Goal: Information Seeking & Learning: Learn about a topic

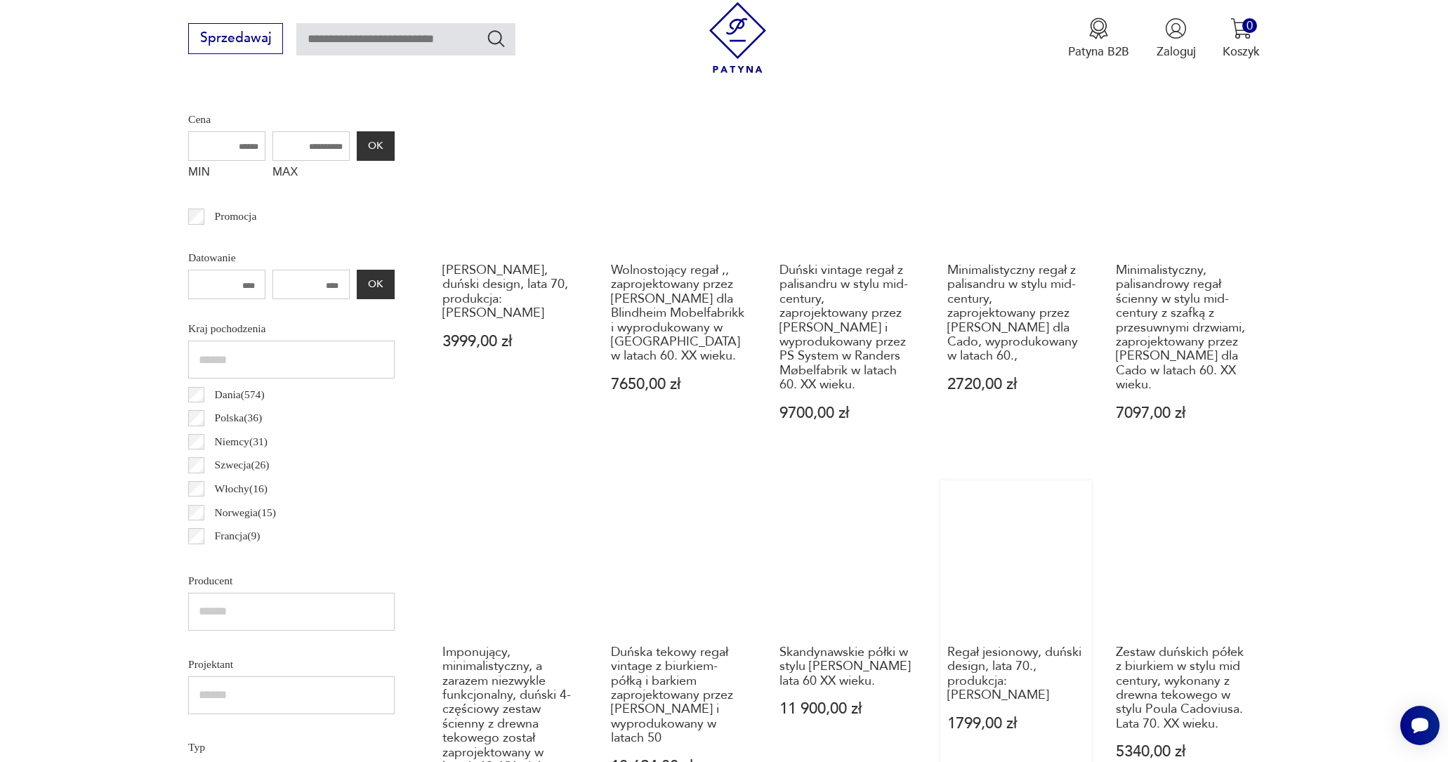
scroll to position [681, 0]
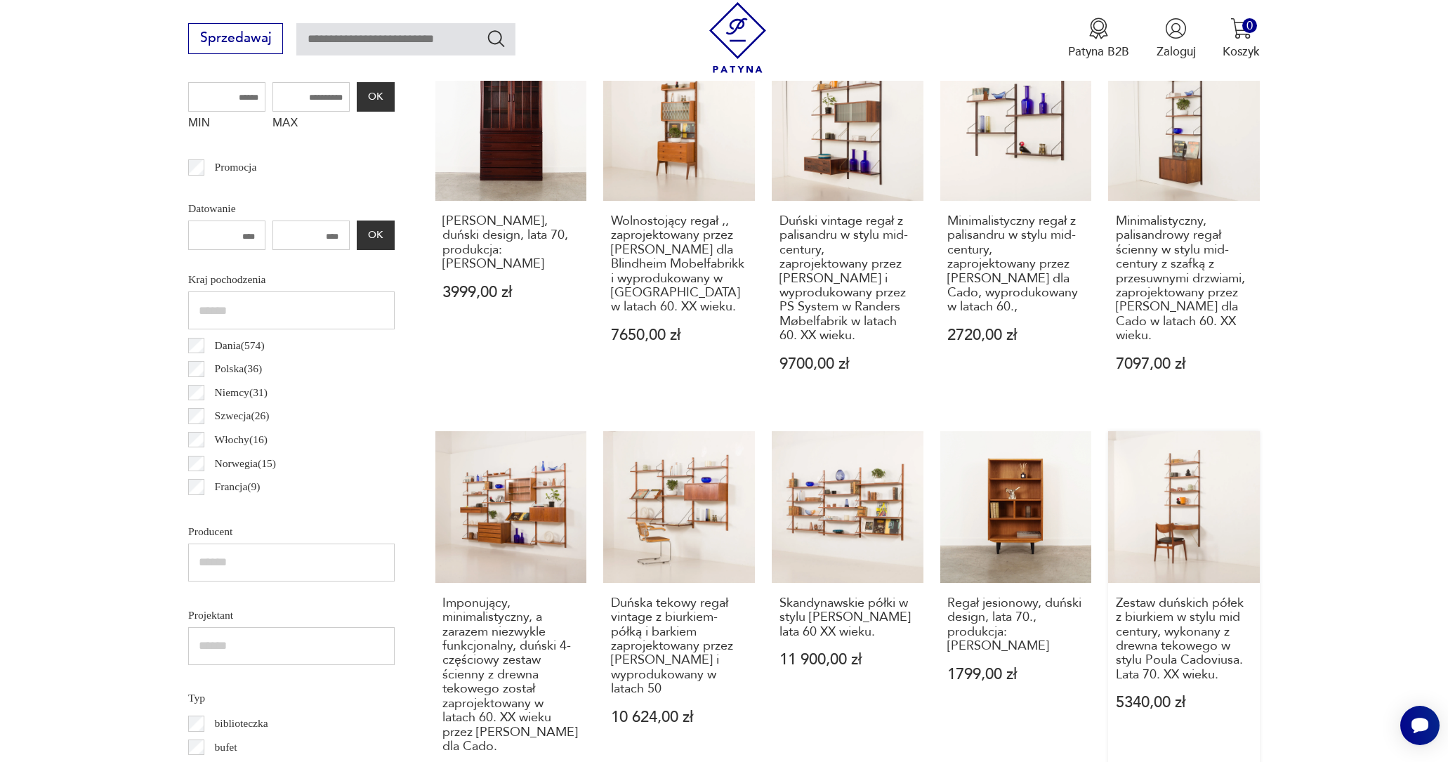
click at [1154, 551] on link "Zestaw duńskich półek z biurkiem w stylu mid century, wykonany z drewna tekoweg…" at bounding box center [1184, 622] width 152 height 383
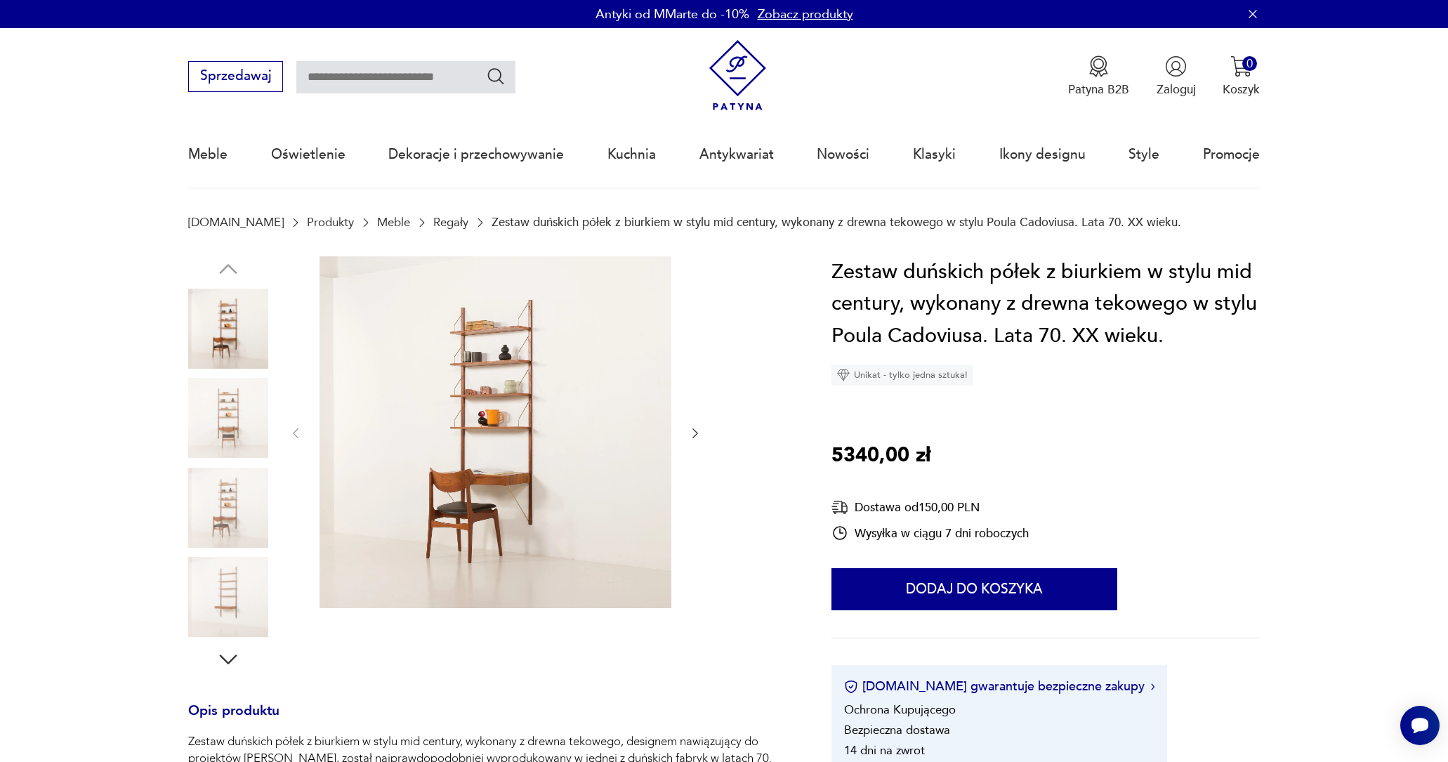
click at [556, 445] on img at bounding box center [495, 432] width 352 height 352
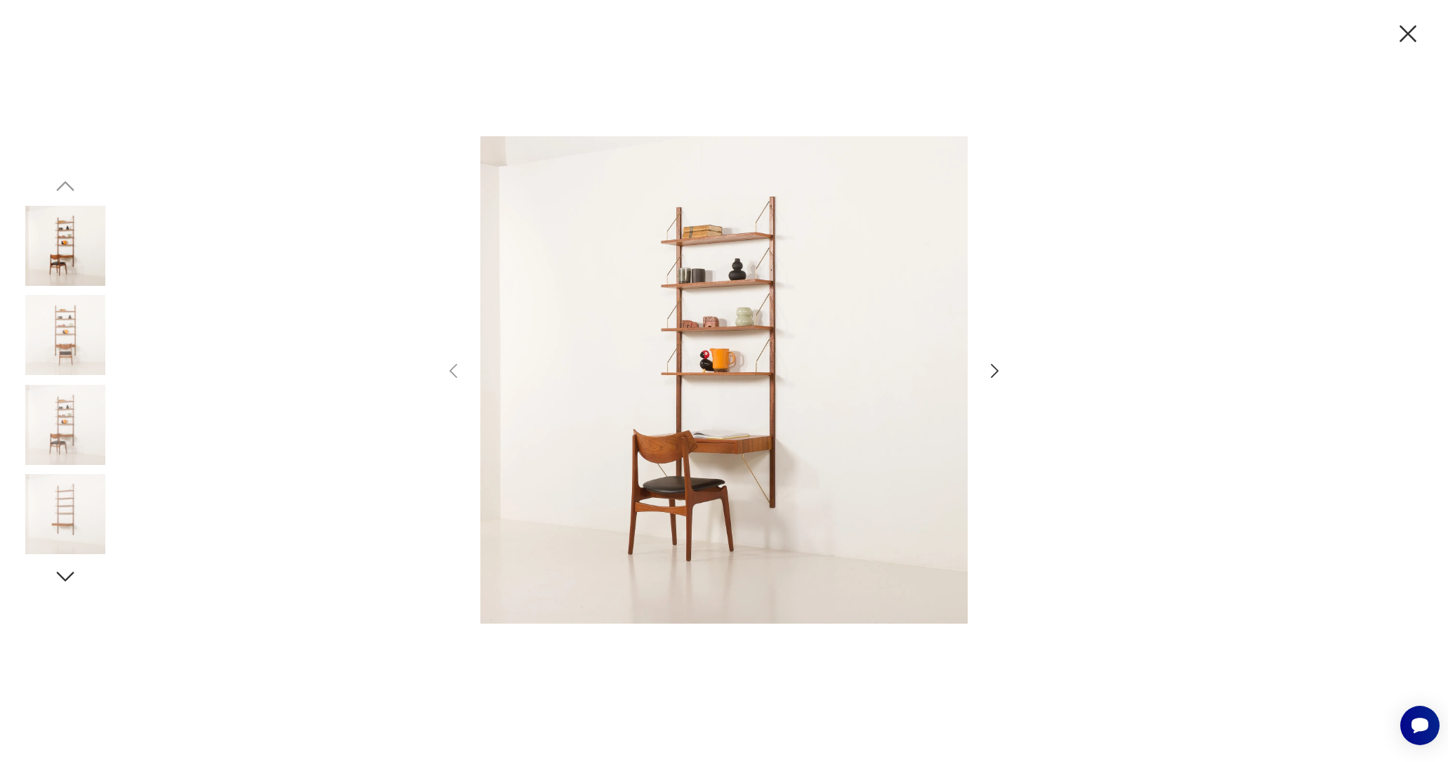
click at [997, 368] on icon "button" at bounding box center [994, 371] width 20 height 20
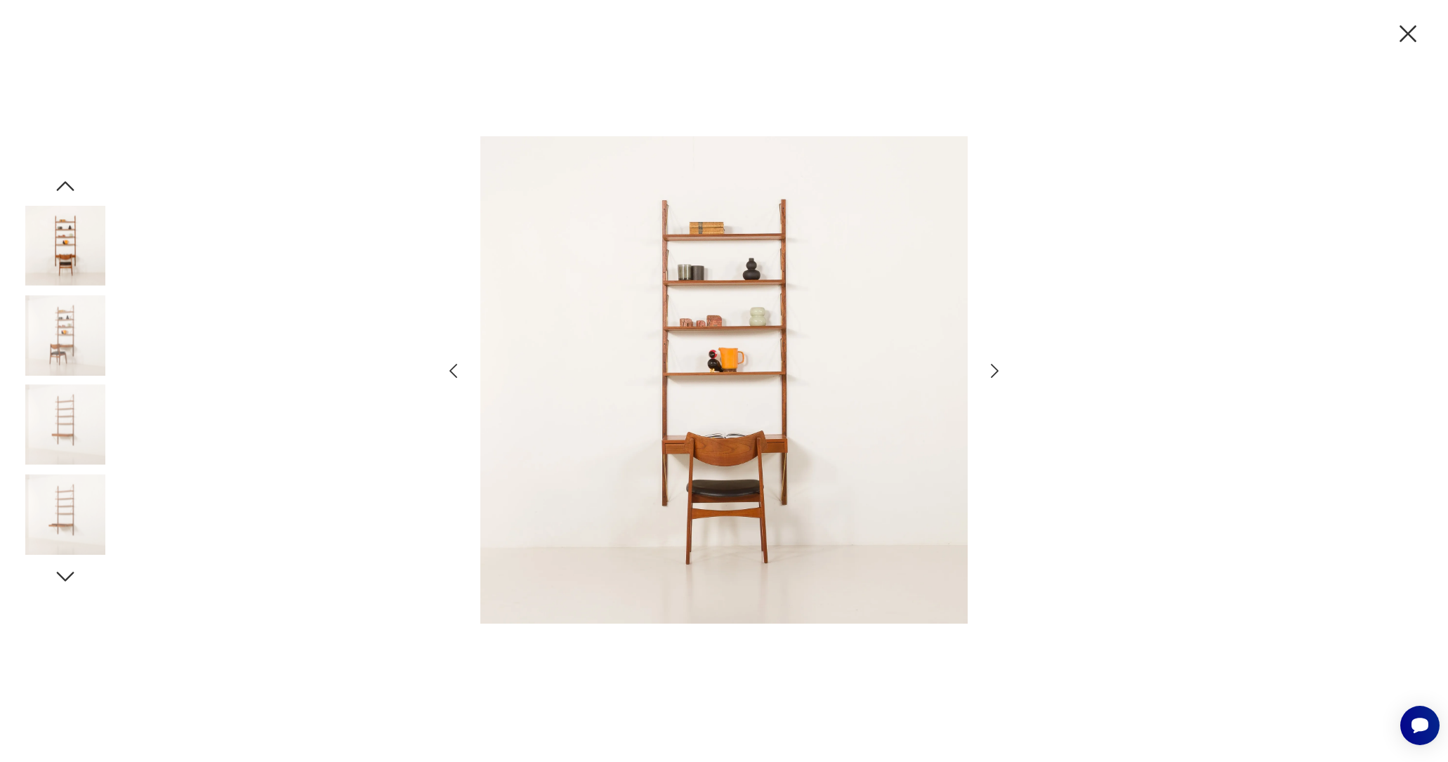
click at [997, 368] on icon "button" at bounding box center [994, 371] width 20 height 20
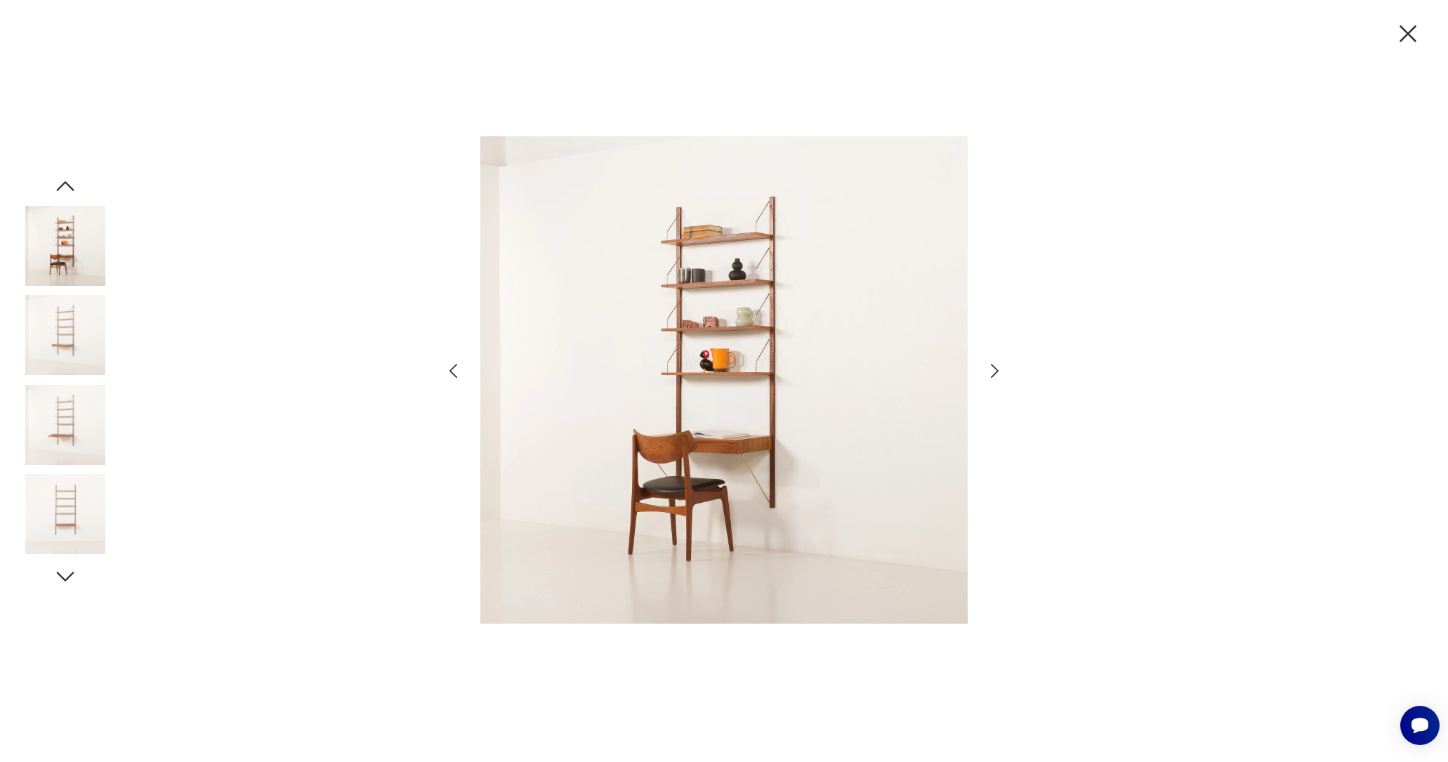
click at [997, 368] on icon "button" at bounding box center [994, 371] width 20 height 20
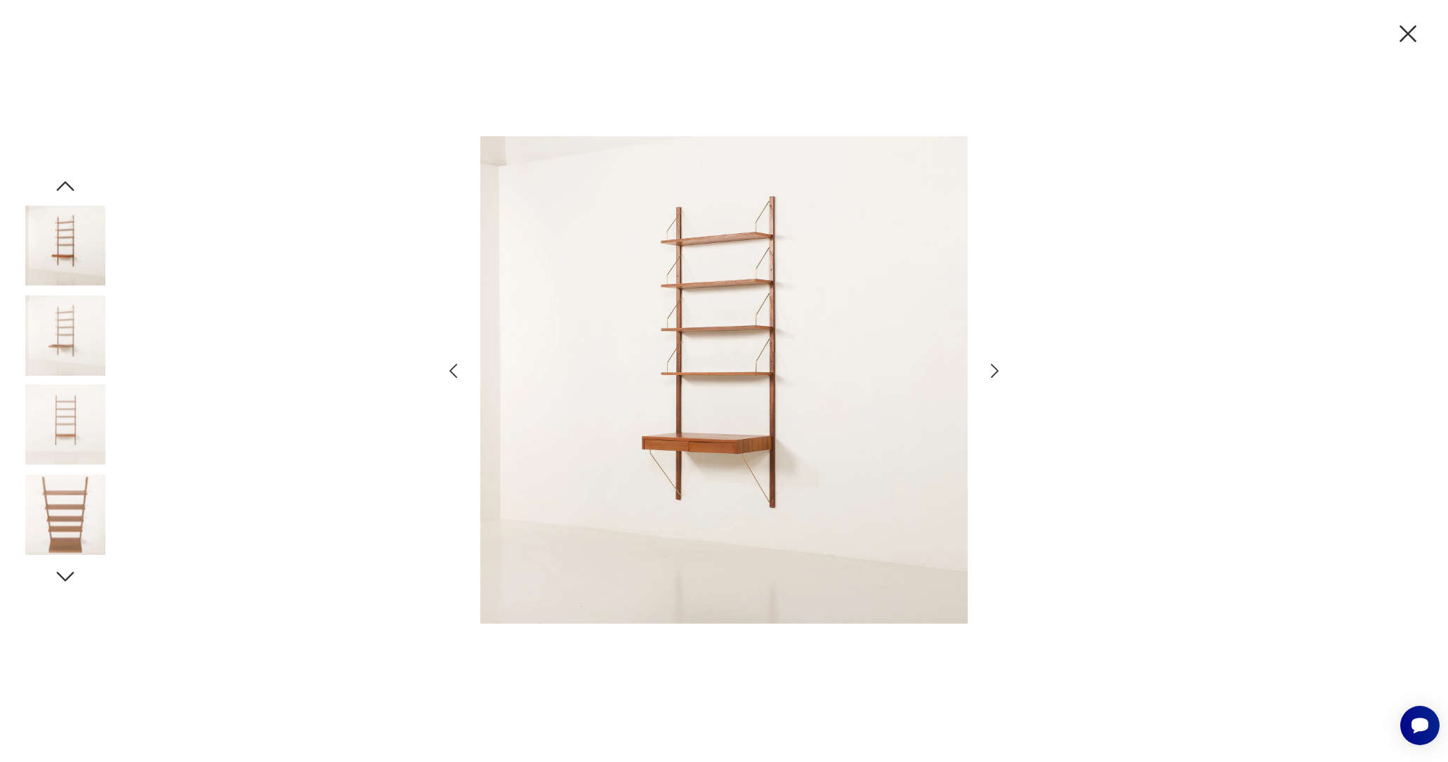
click at [997, 368] on icon "button" at bounding box center [994, 371] width 20 height 20
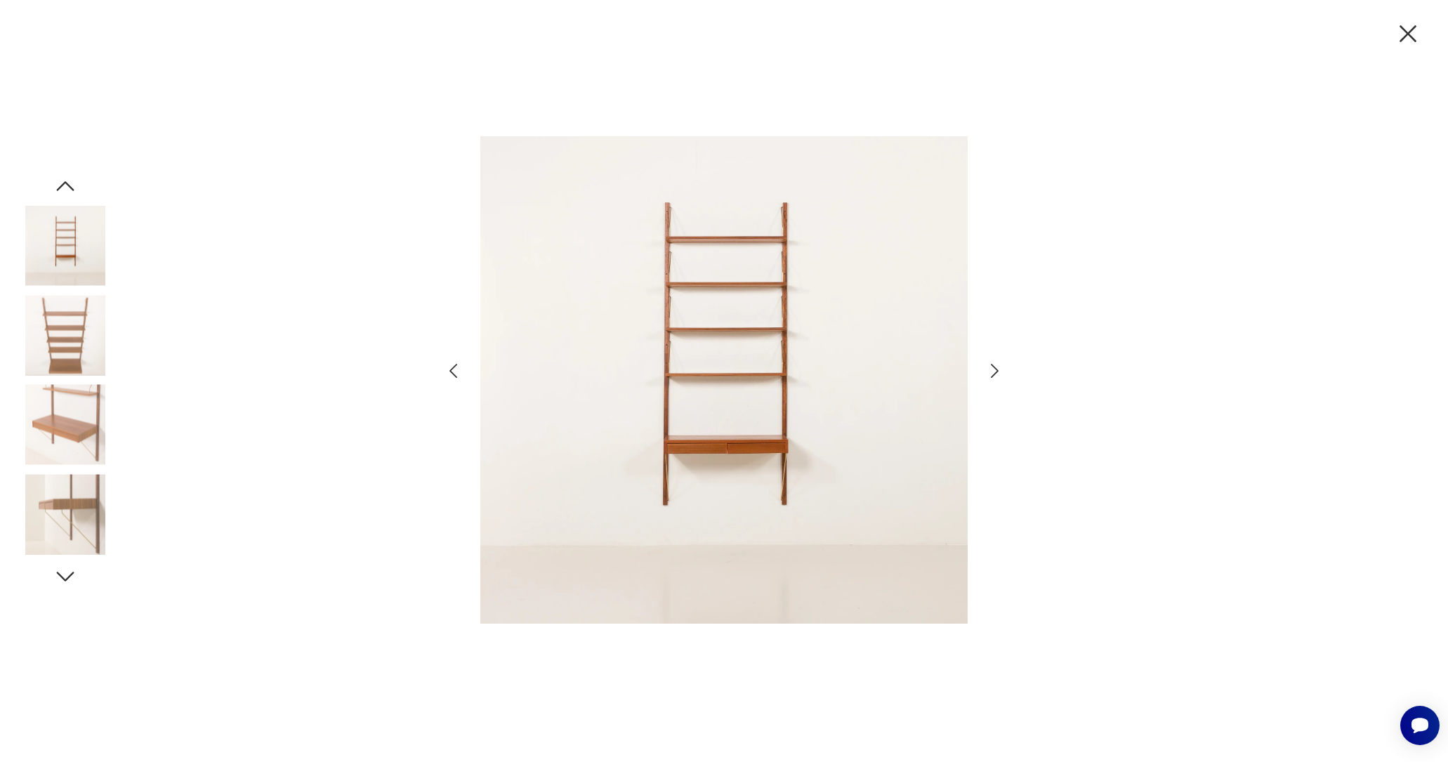
click at [997, 368] on icon "button" at bounding box center [994, 371] width 20 height 20
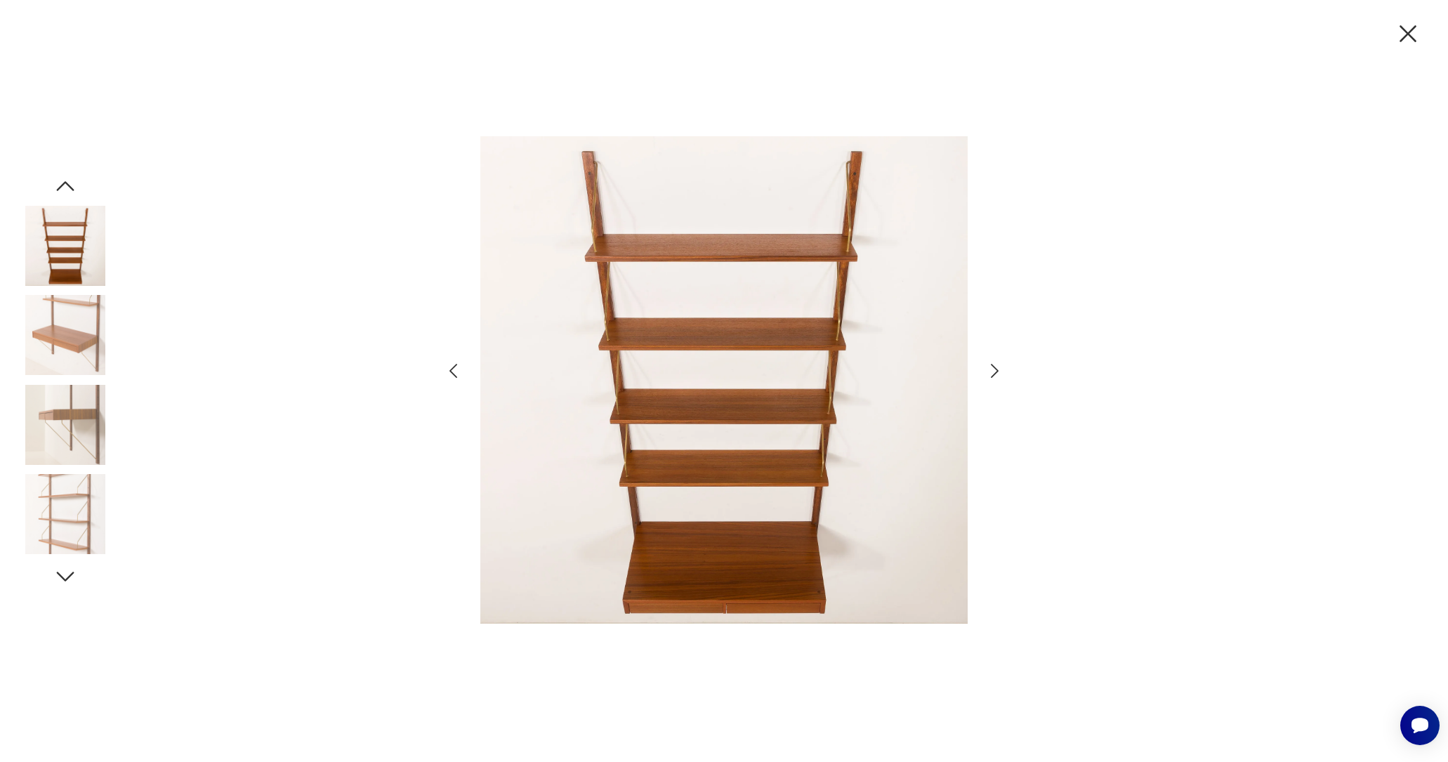
click at [999, 369] on icon "button" at bounding box center [994, 371] width 20 height 20
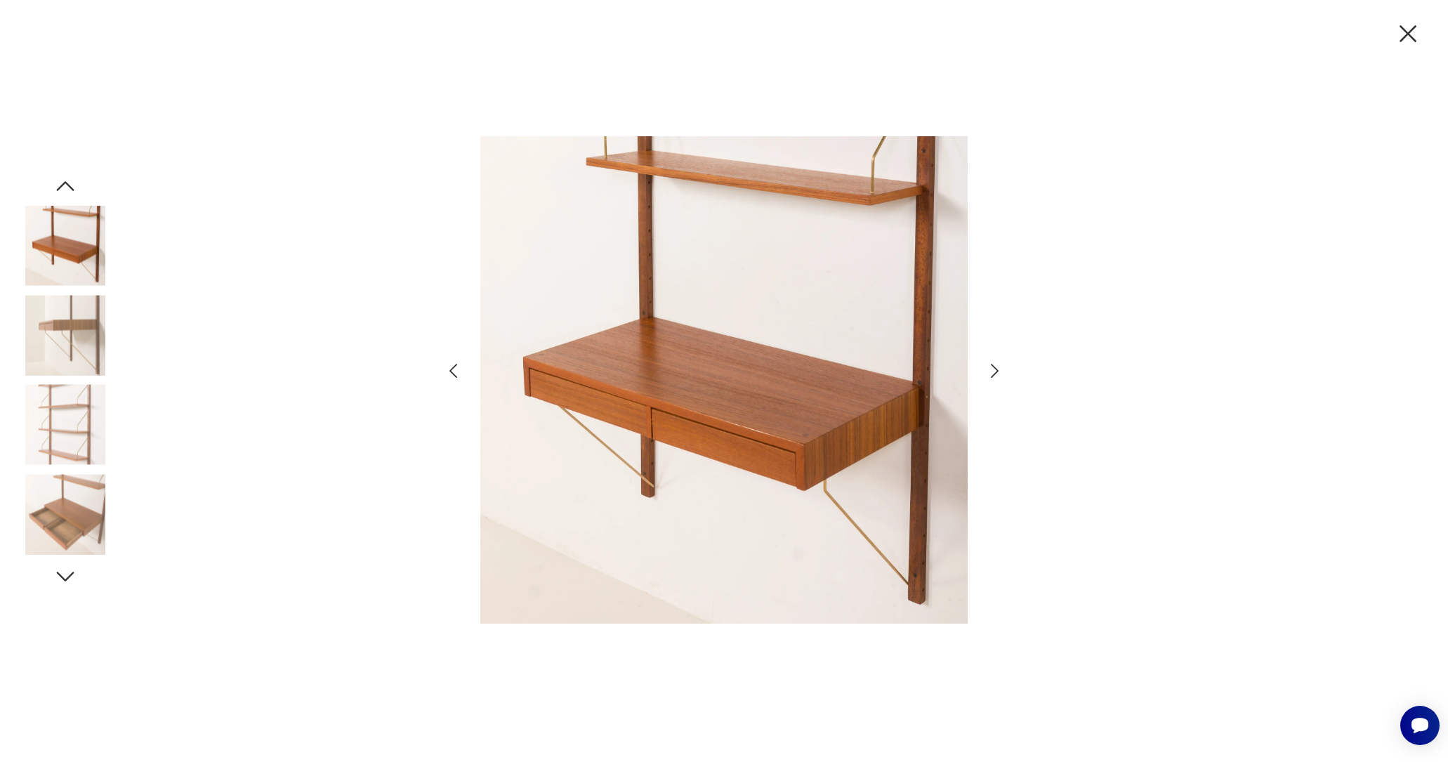
click at [1399, 39] on icon "button" at bounding box center [1407, 33] width 29 height 29
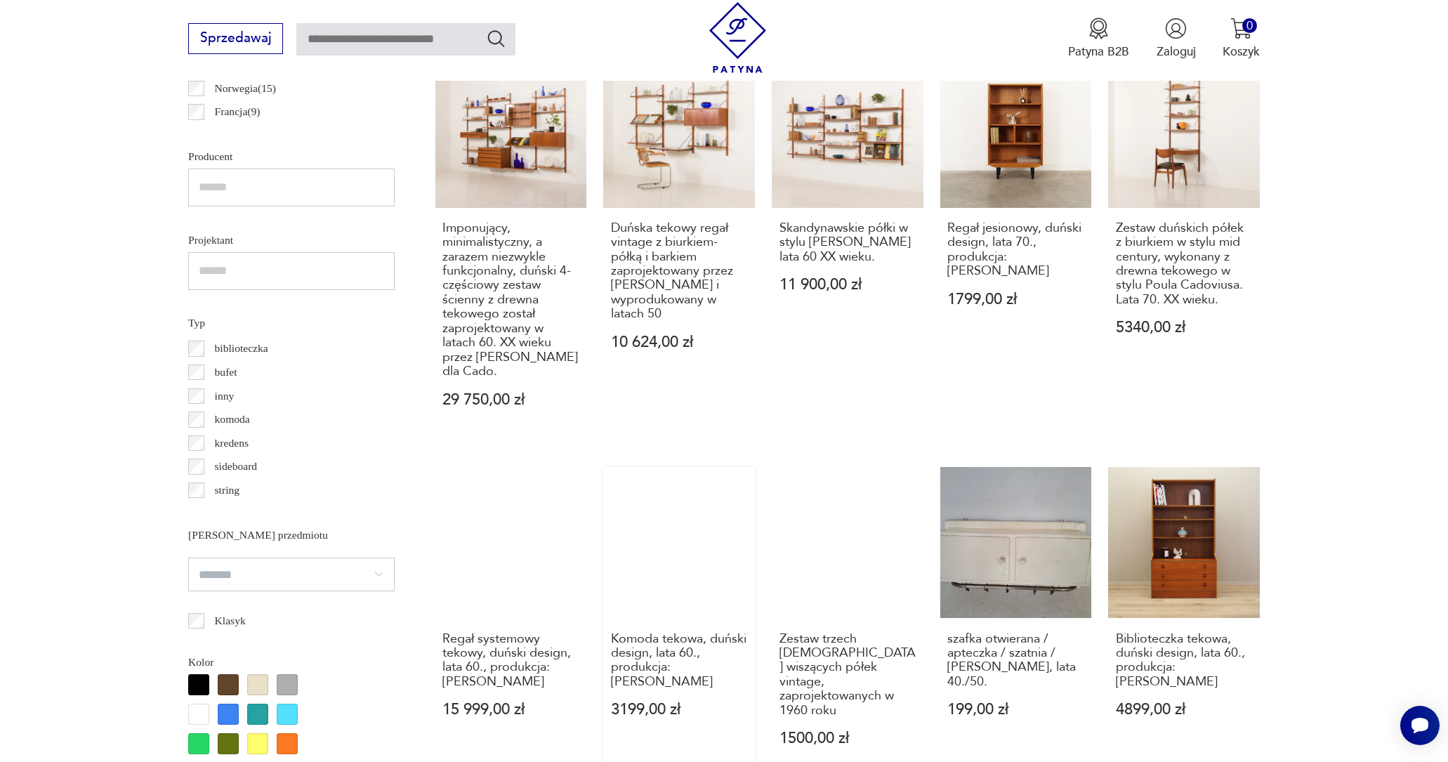
scroll to position [1604, 0]
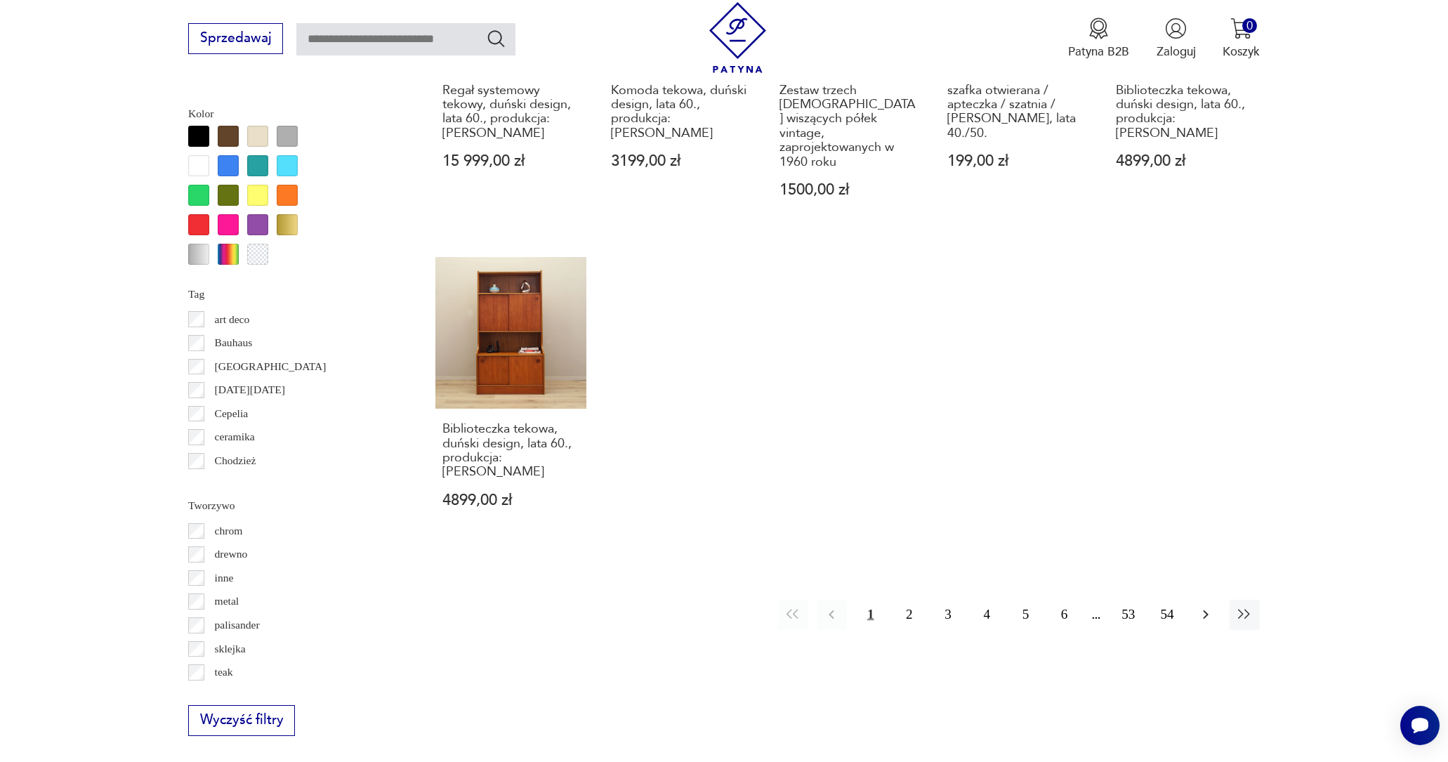
click at [1200, 606] on icon "button" at bounding box center [1205, 614] width 17 height 17
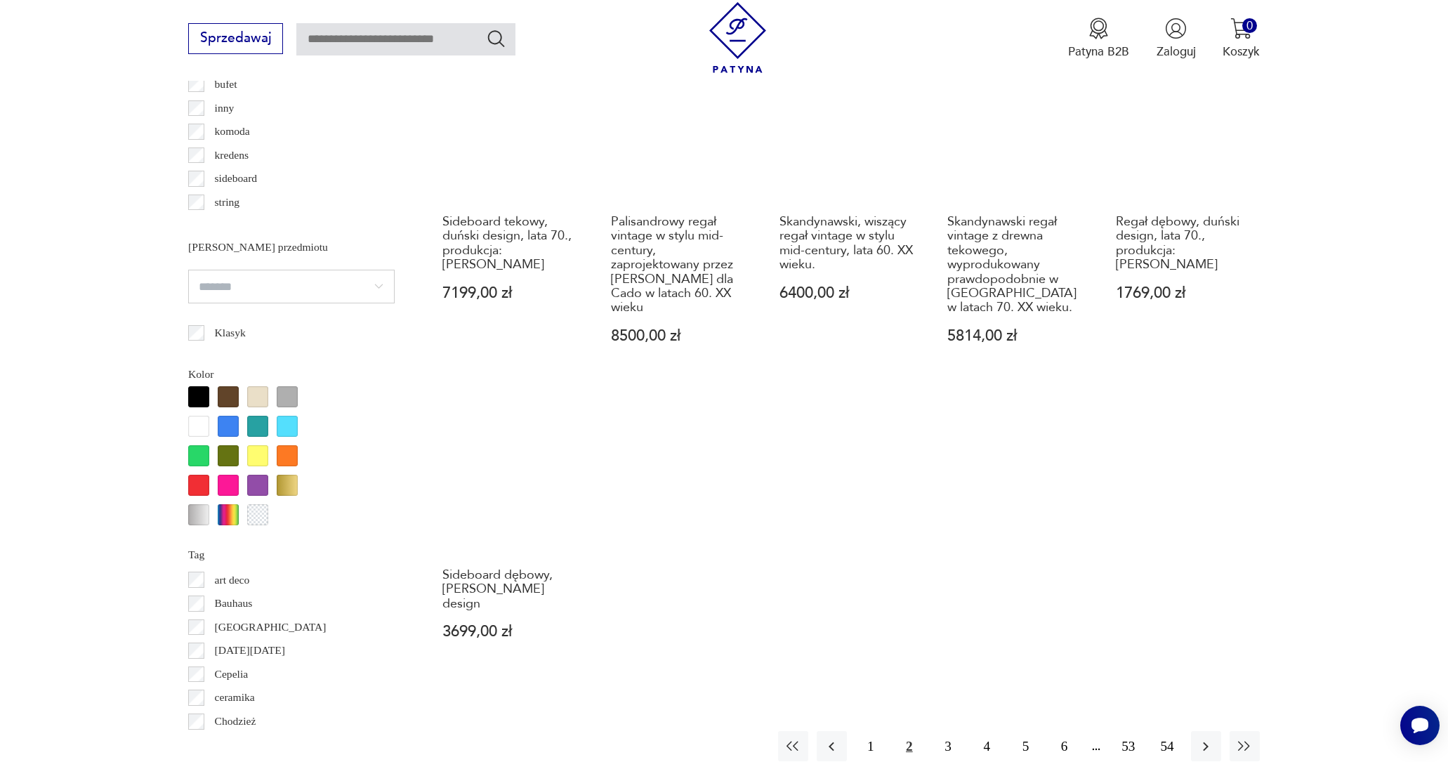
scroll to position [1495, 0]
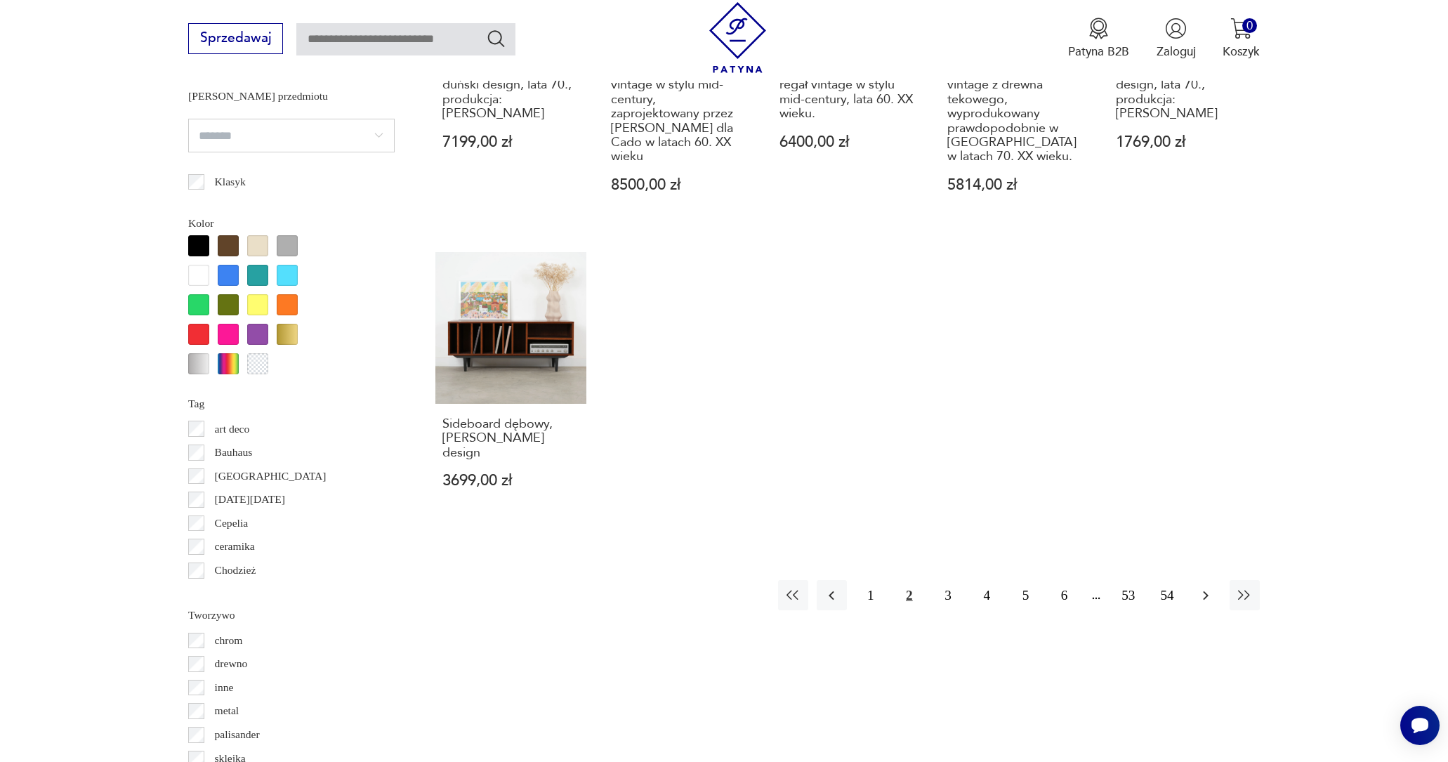
click at [1218, 584] on button "button" at bounding box center [1206, 595] width 30 height 30
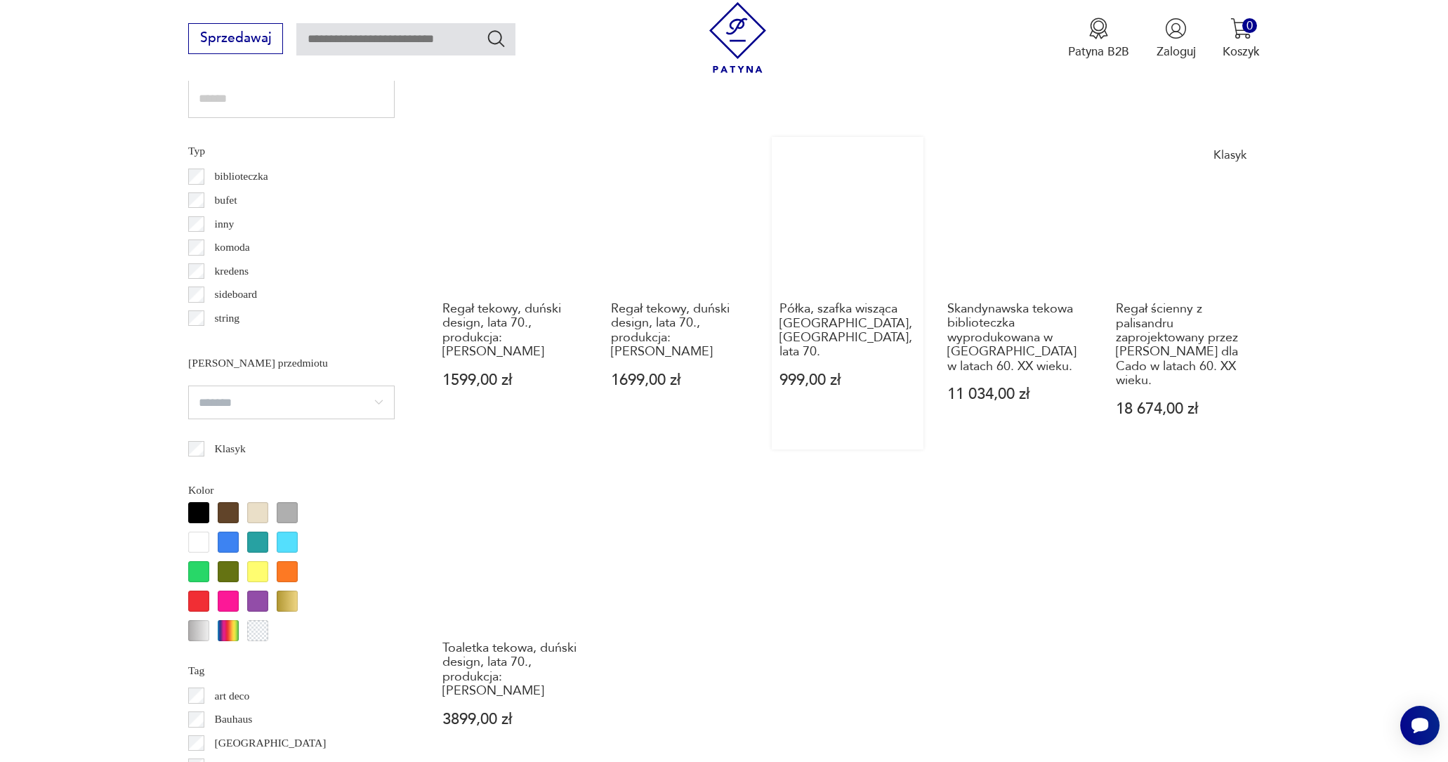
scroll to position [1350, 0]
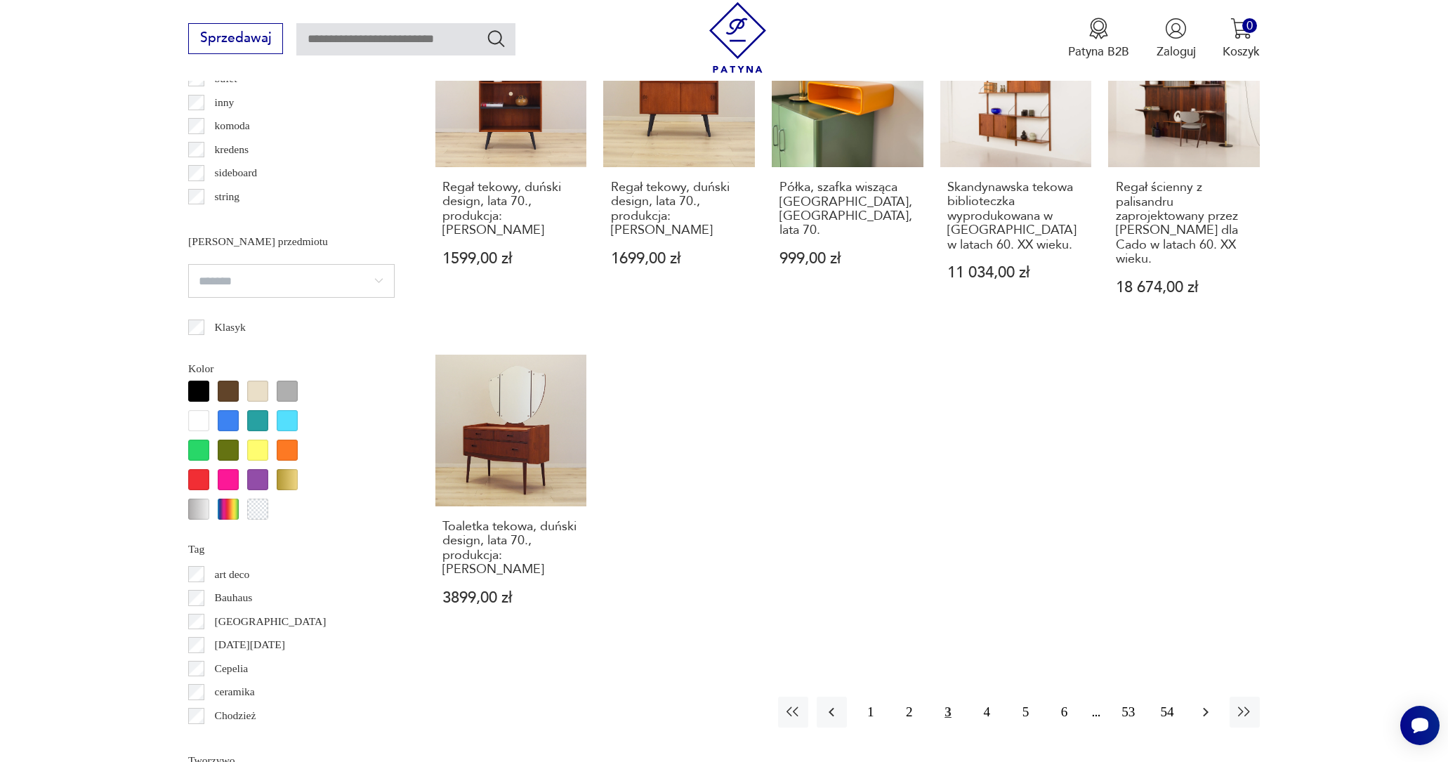
click at [1206, 704] on icon "button" at bounding box center [1205, 712] width 17 height 17
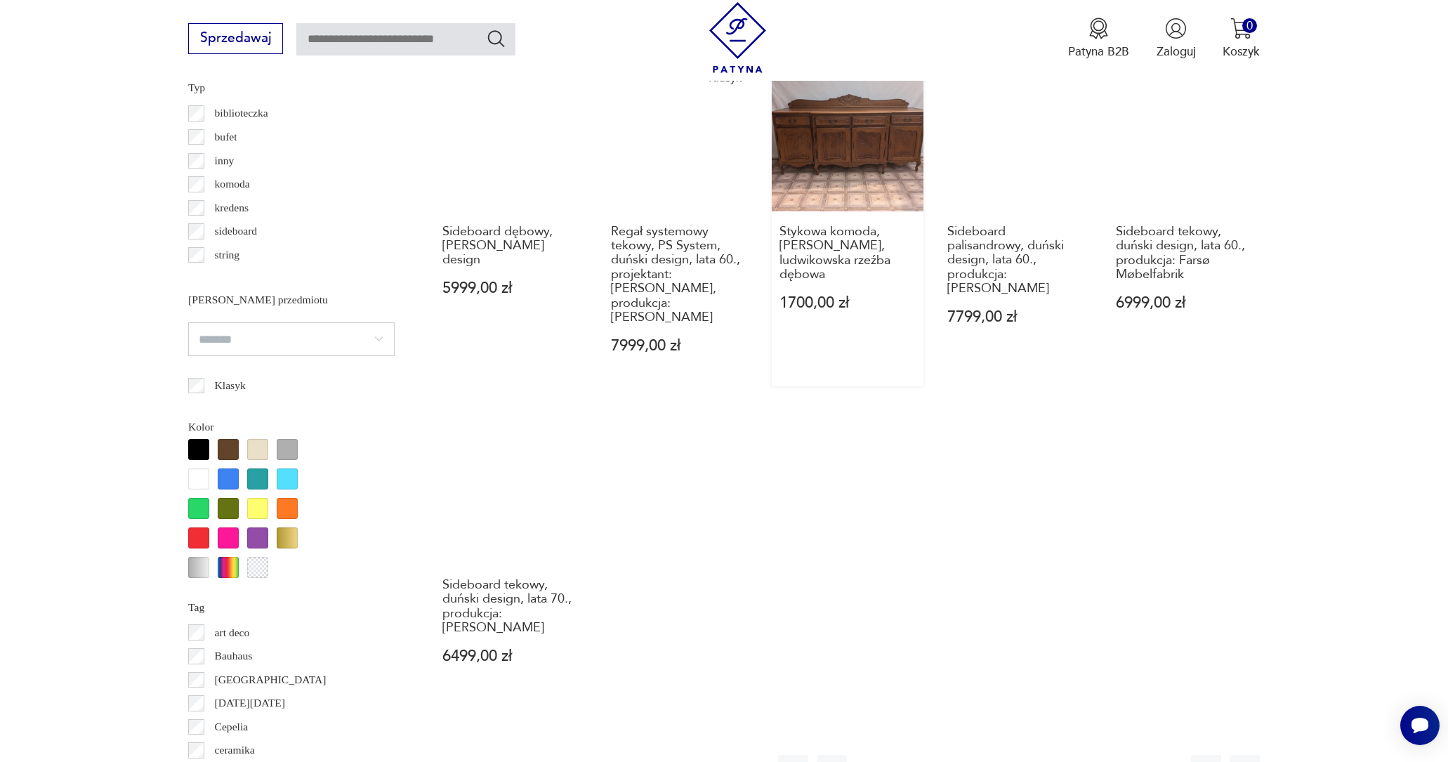
scroll to position [1455, 0]
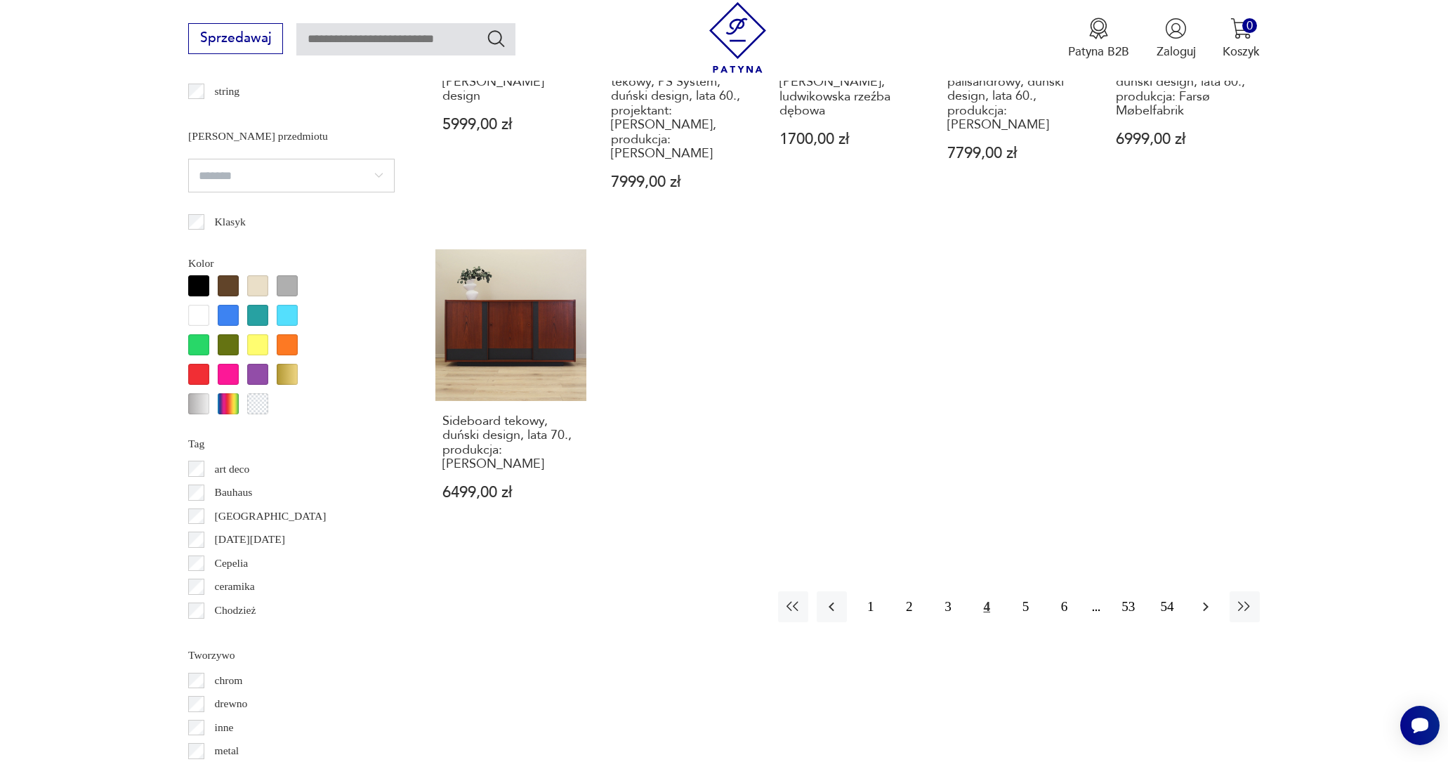
click at [1212, 598] on icon "button" at bounding box center [1205, 606] width 17 height 17
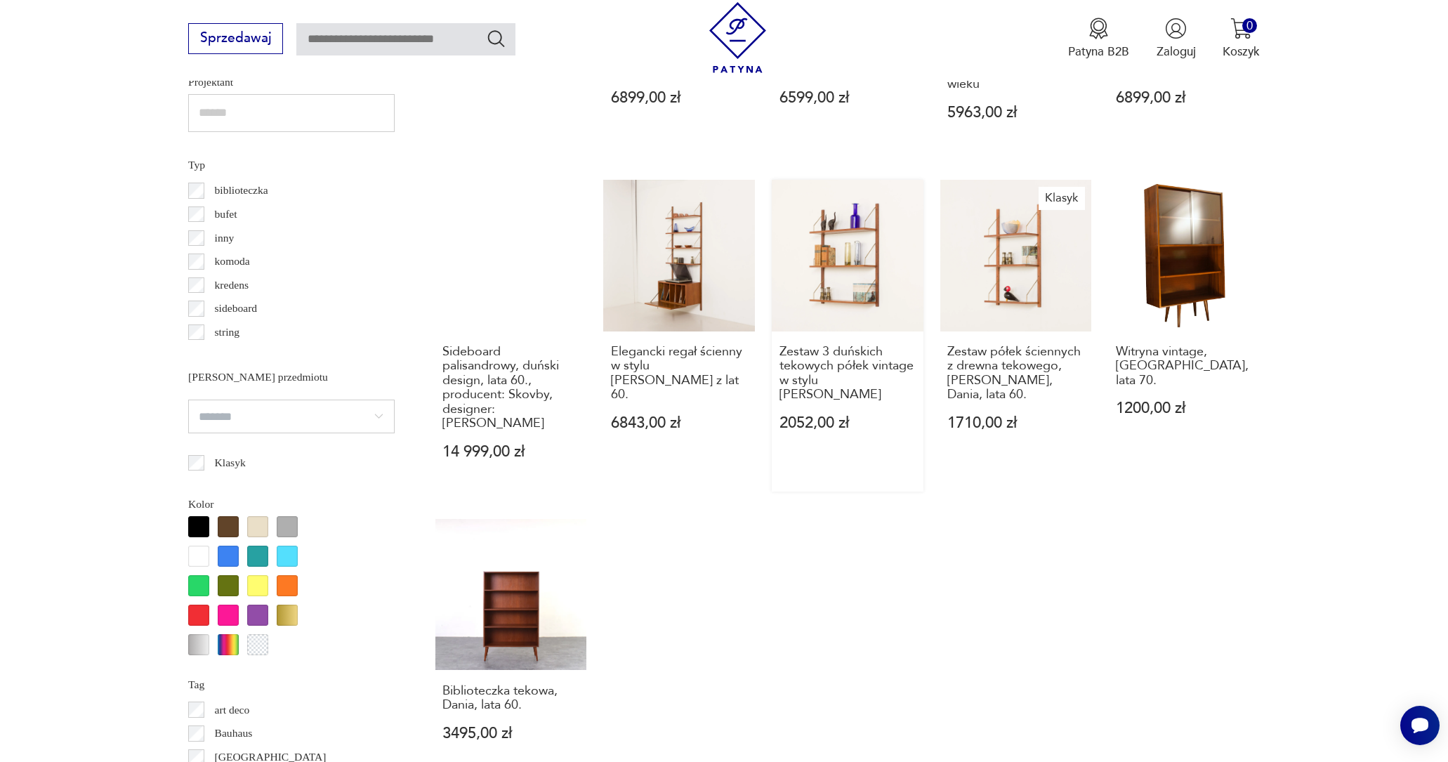
scroll to position [1458, 0]
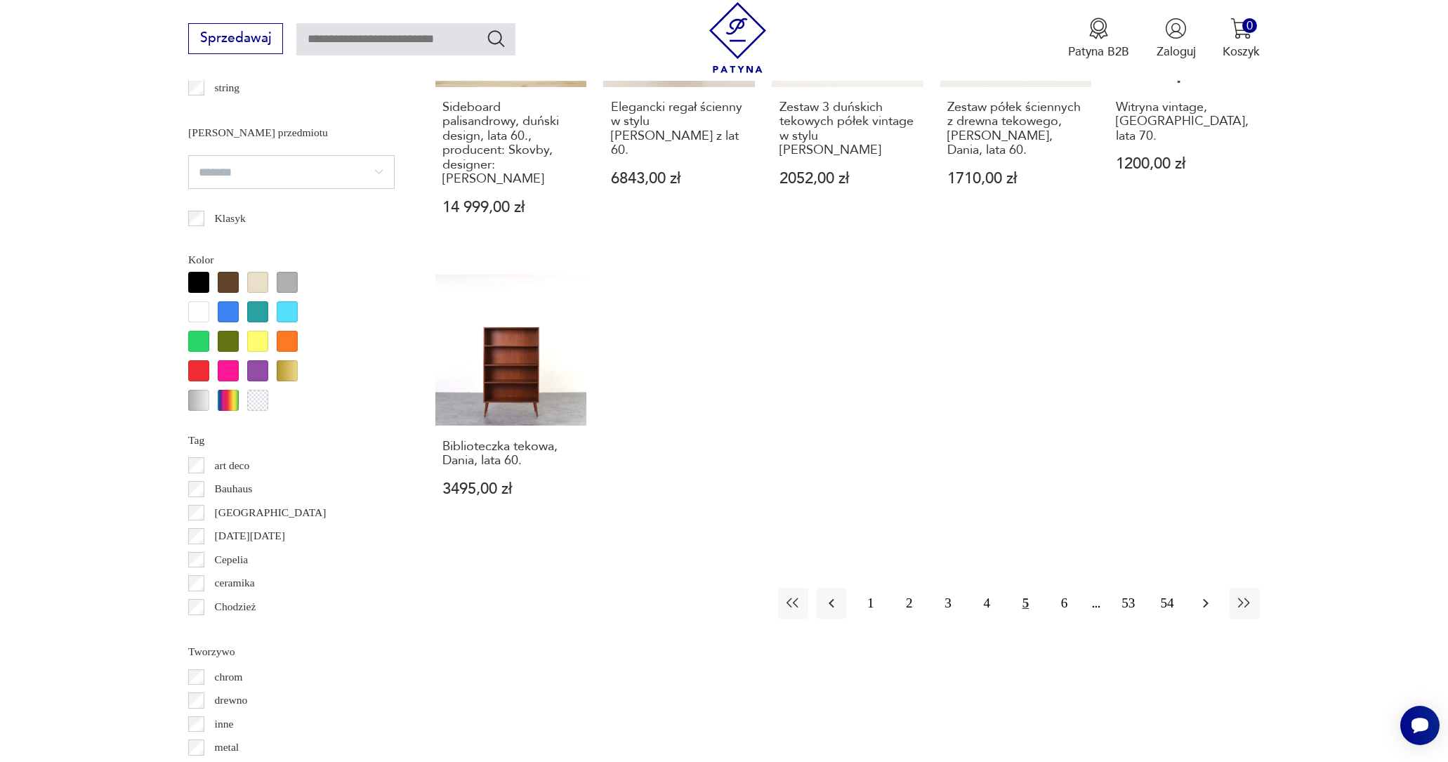
click at [1208, 601] on icon "button" at bounding box center [1206, 603] width 6 height 9
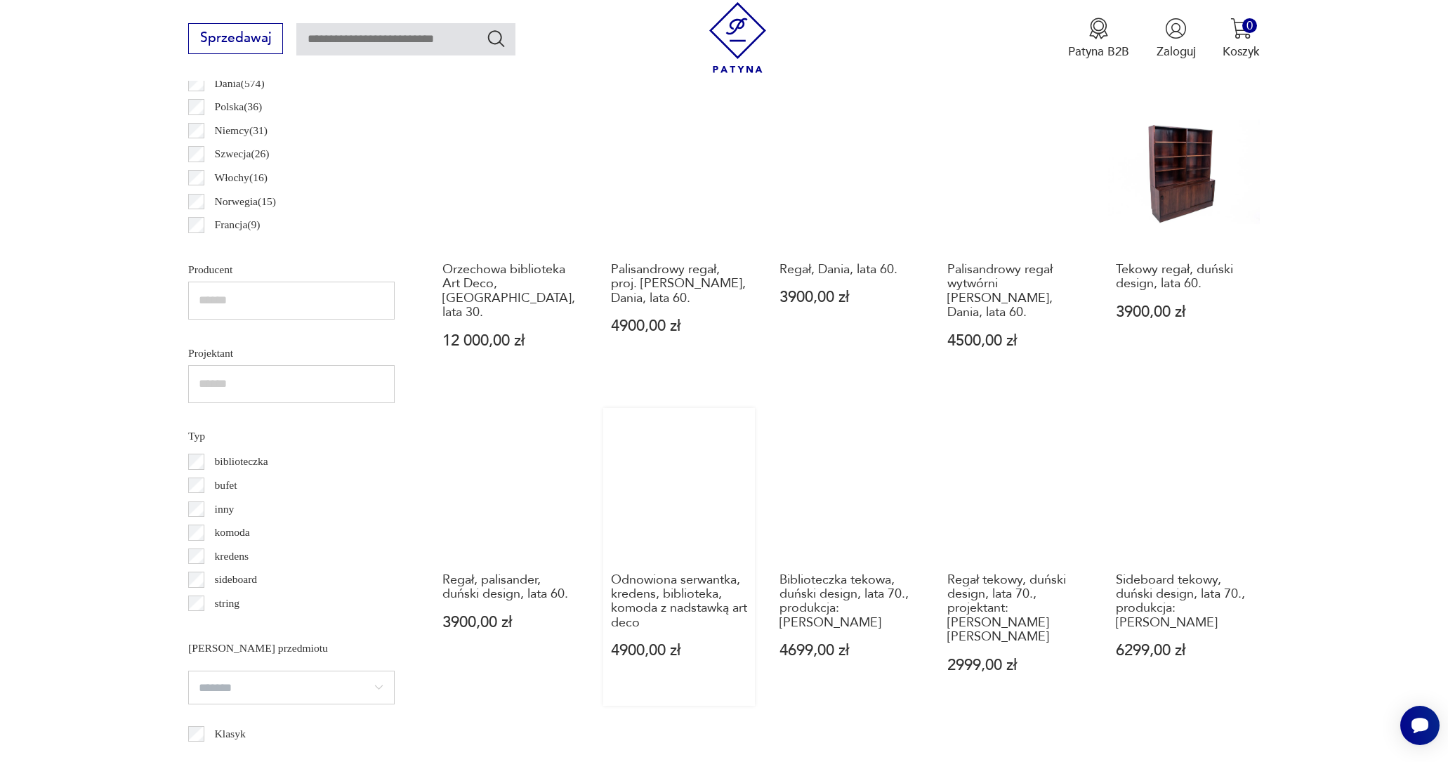
scroll to position [1266, 0]
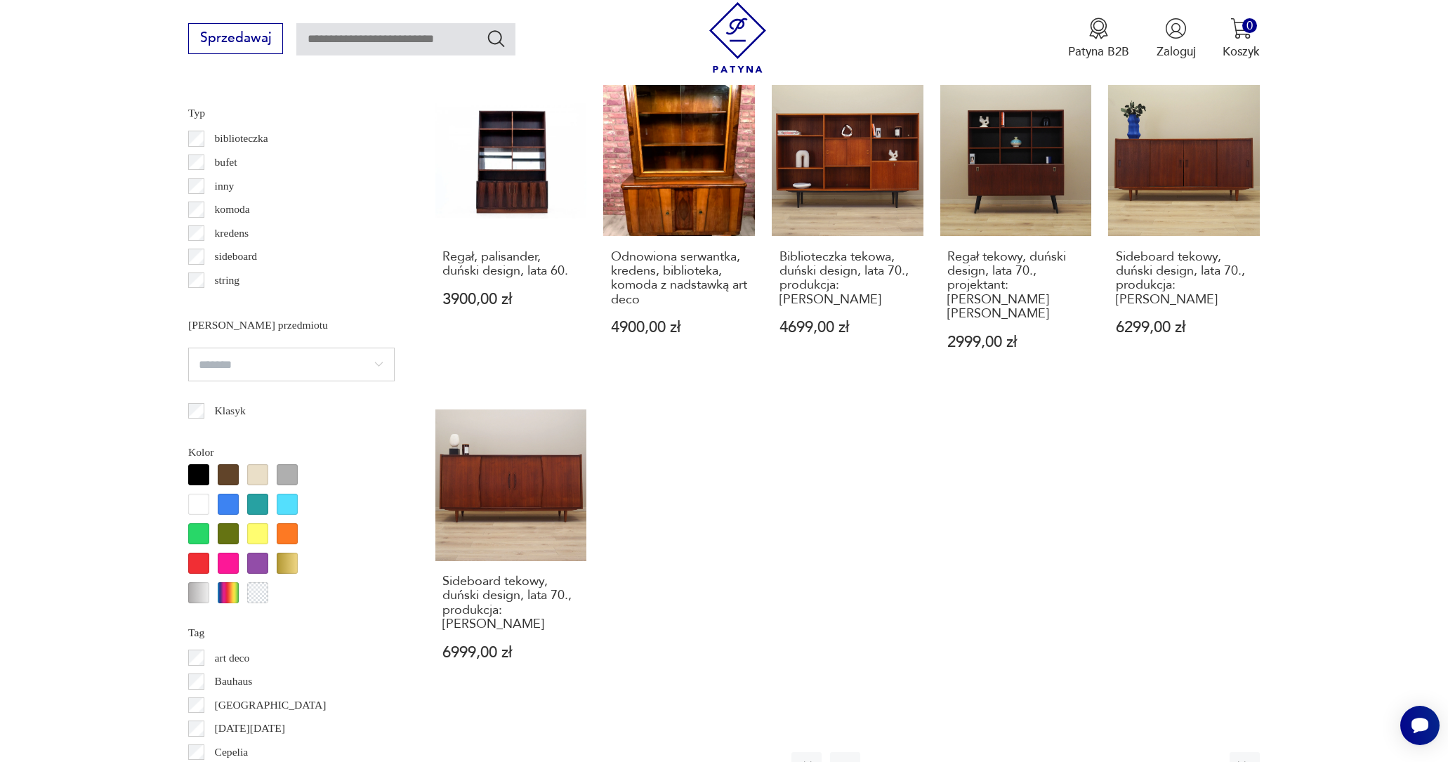
click at [1208, 758] on icon "button" at bounding box center [1205, 766] width 17 height 17
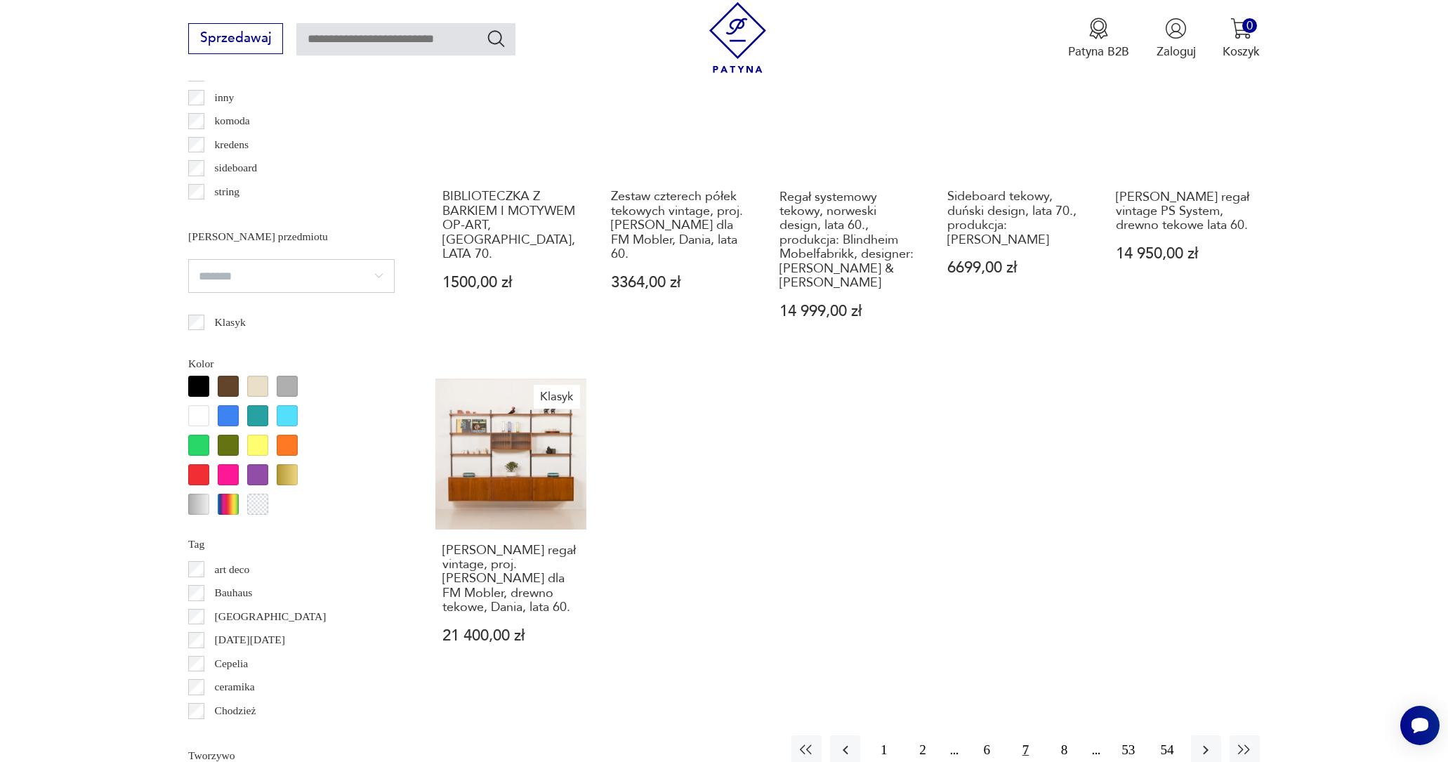
scroll to position [1362, 0]
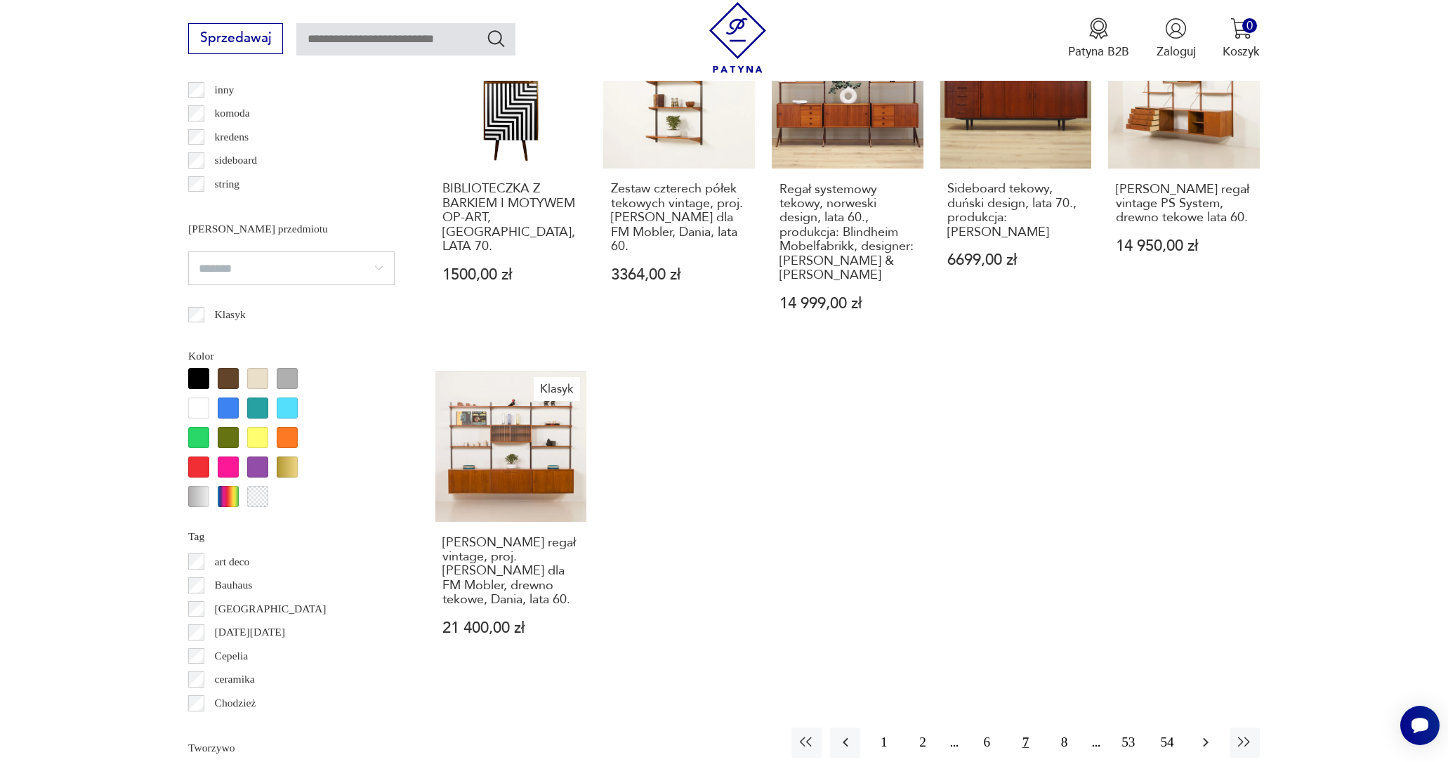
click at [1203, 734] on icon "button" at bounding box center [1205, 742] width 17 height 17
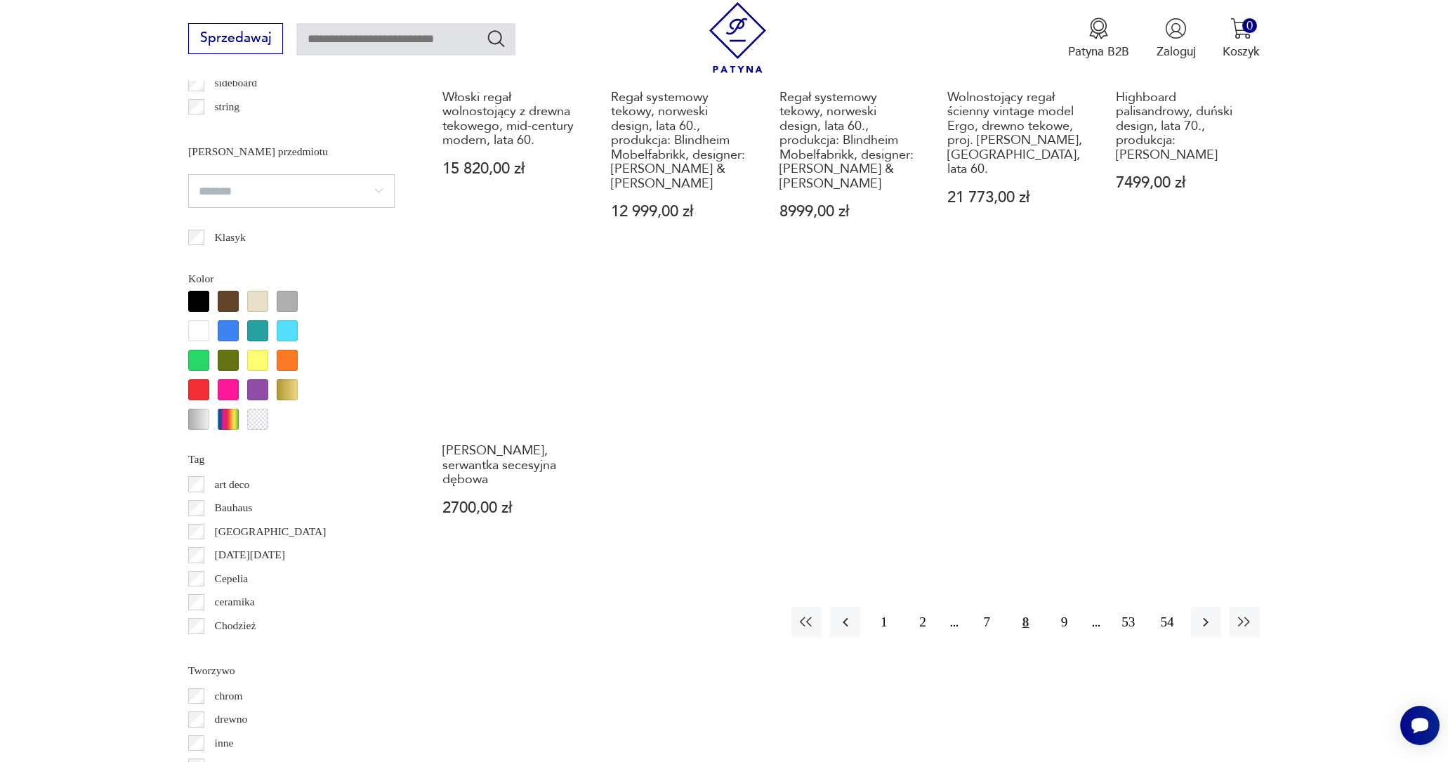
scroll to position [1542, 0]
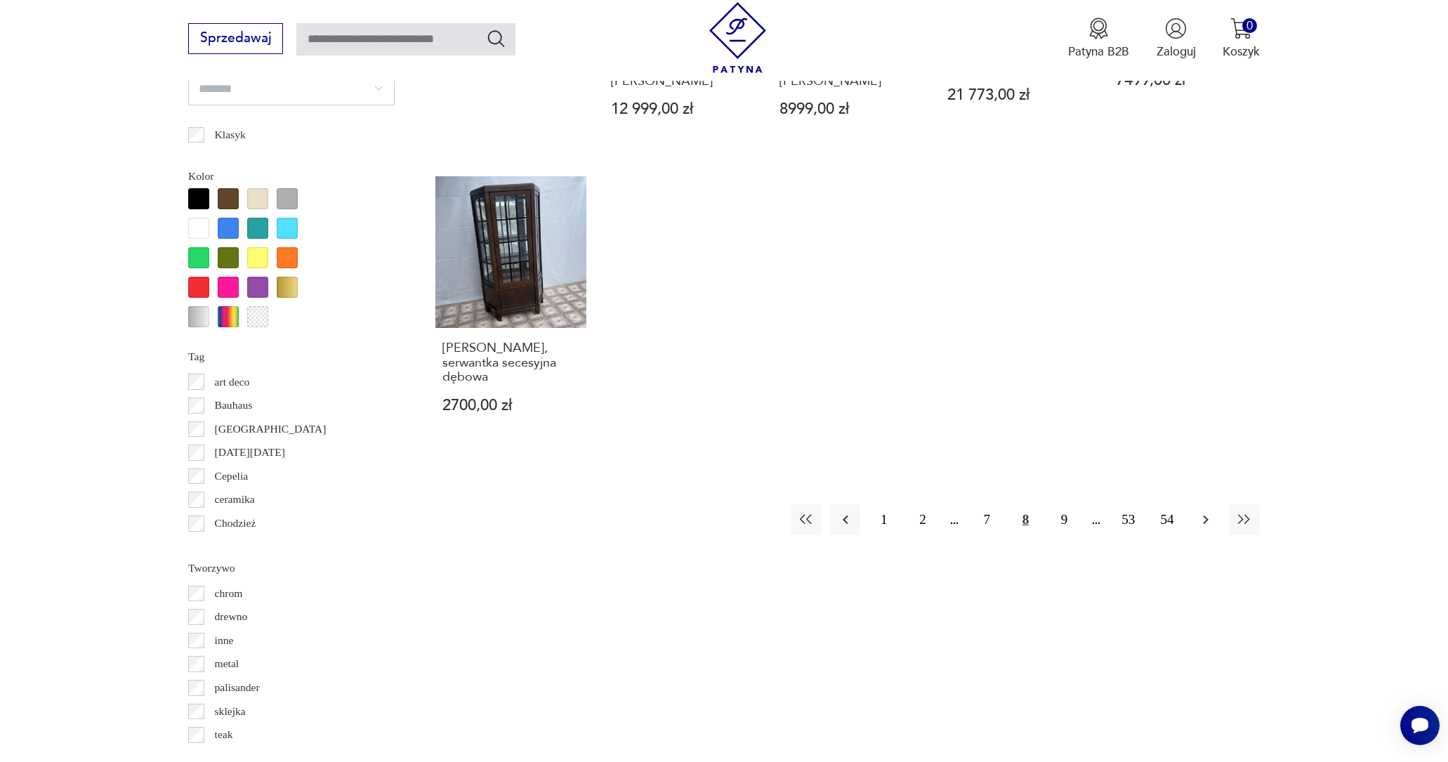
click at [1208, 518] on icon "button" at bounding box center [1205, 519] width 17 height 17
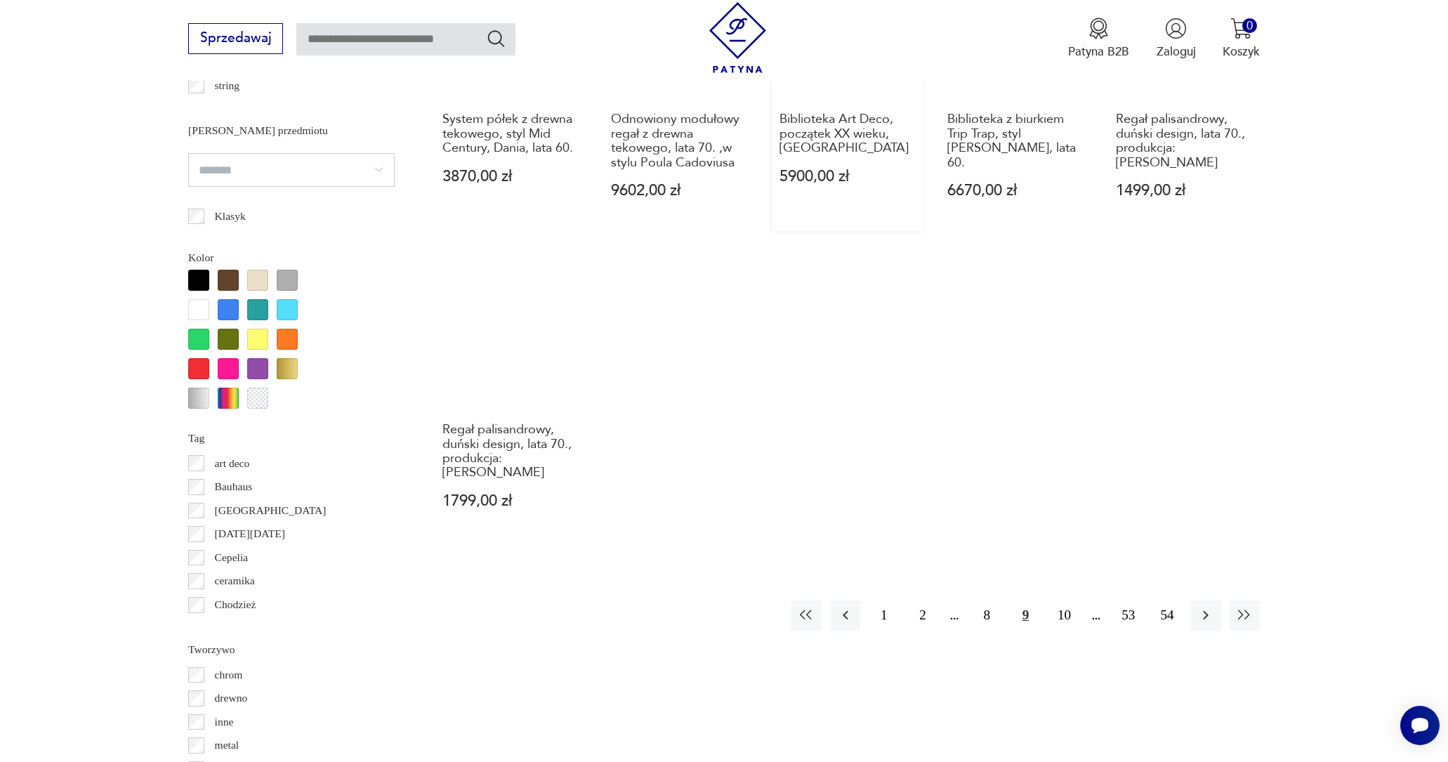
scroll to position [1464, 0]
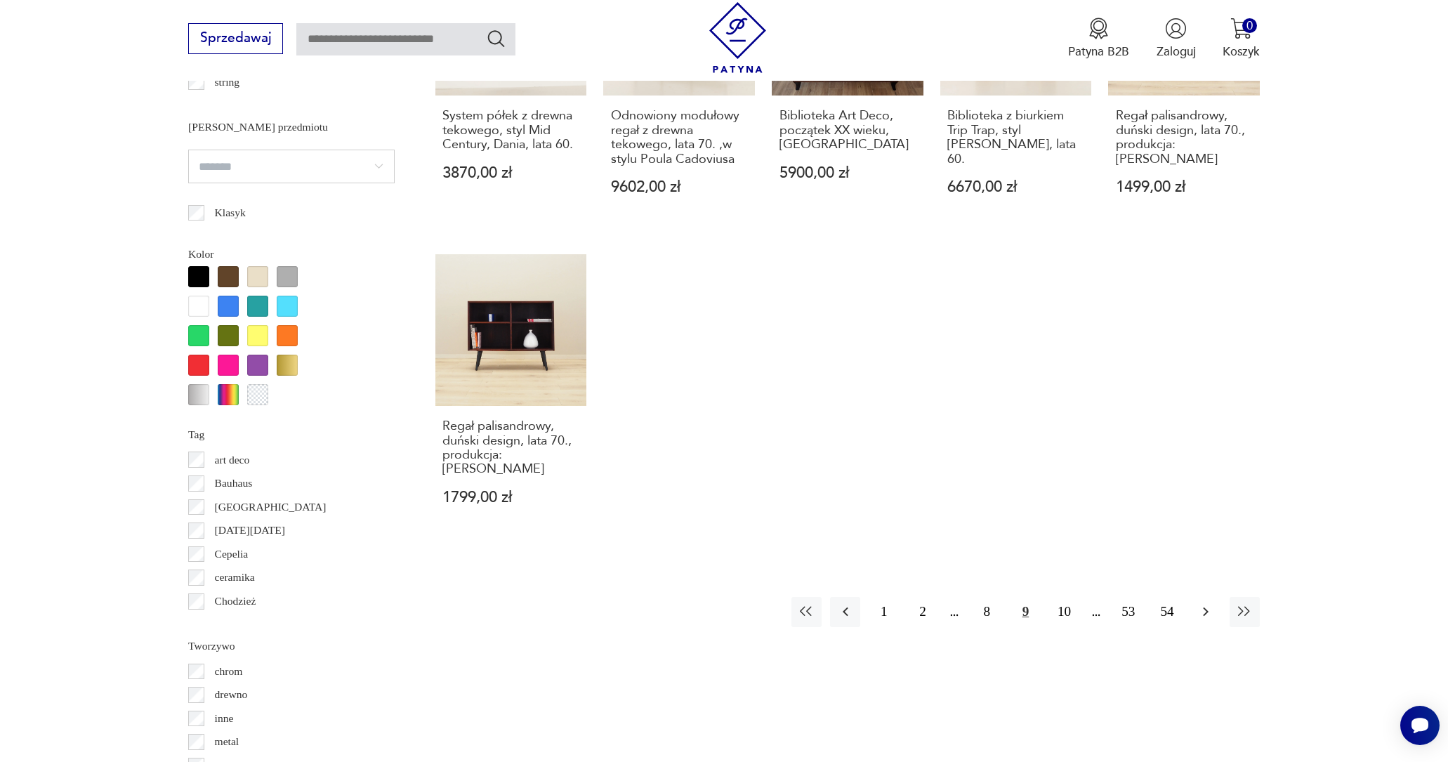
click at [1211, 603] on icon "button" at bounding box center [1205, 611] width 17 height 17
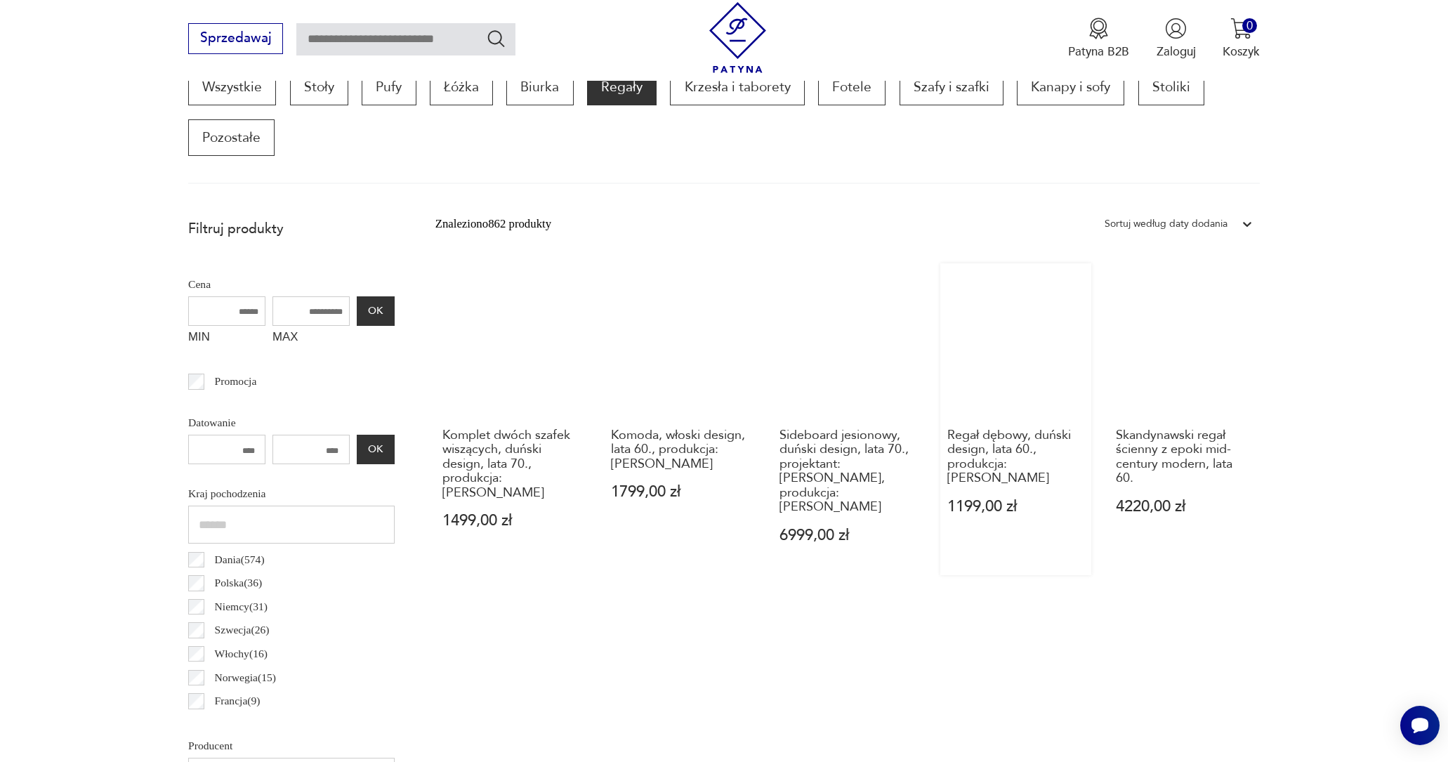
scroll to position [466, 0]
